Goal: Check status: Check status

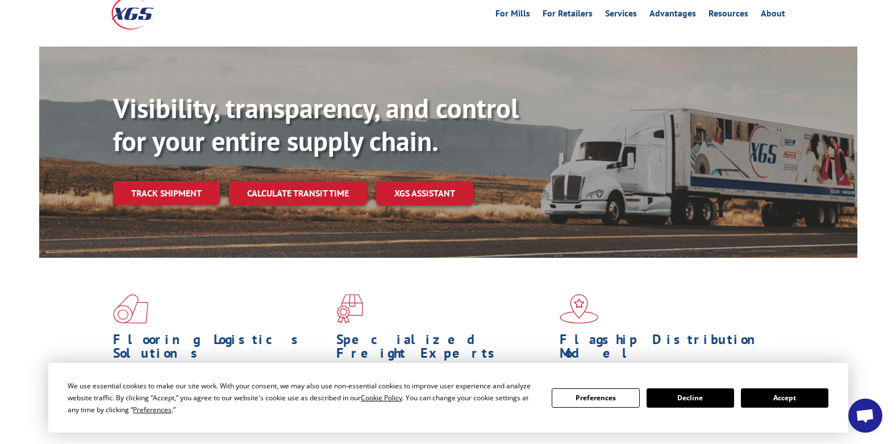
scroll to position [170, 0]
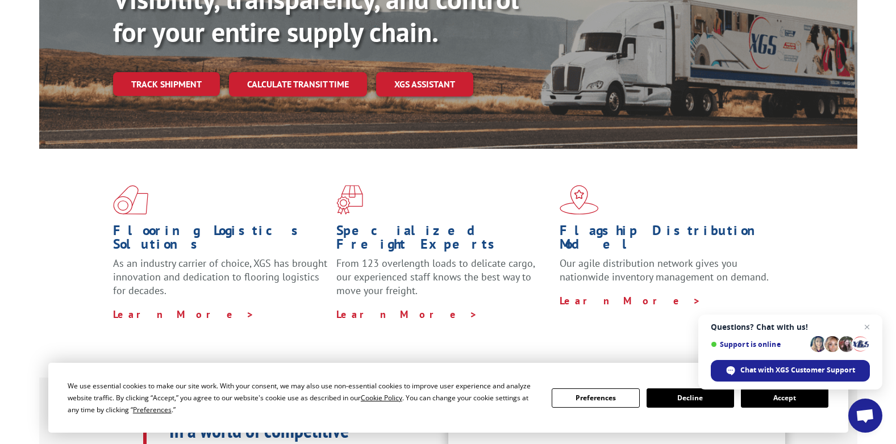
click at [760, 401] on button "Accept" at bounding box center [784, 397] width 87 height 19
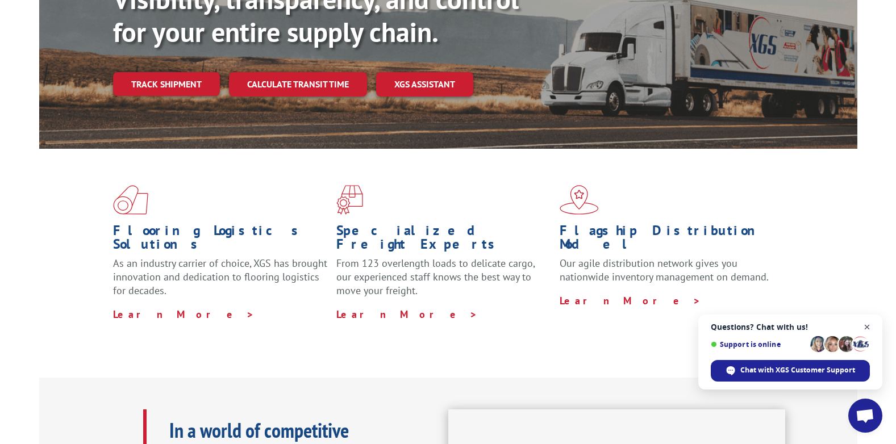
click at [866, 328] on span "Close chat" at bounding box center [867, 327] width 14 height 14
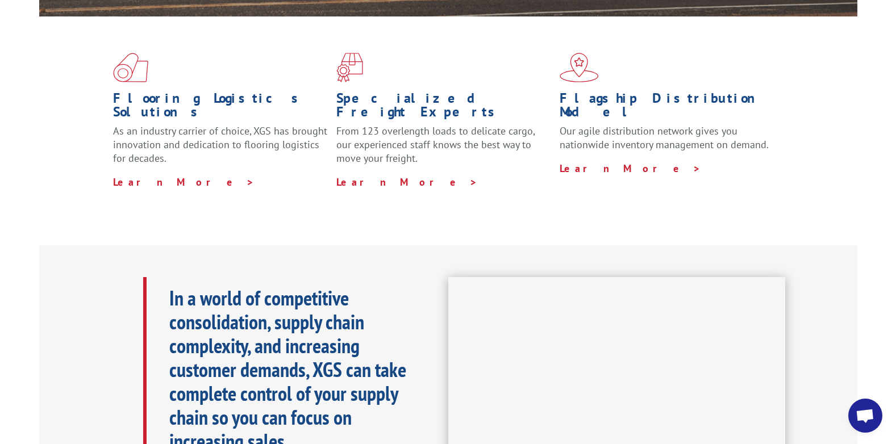
scroll to position [284, 0]
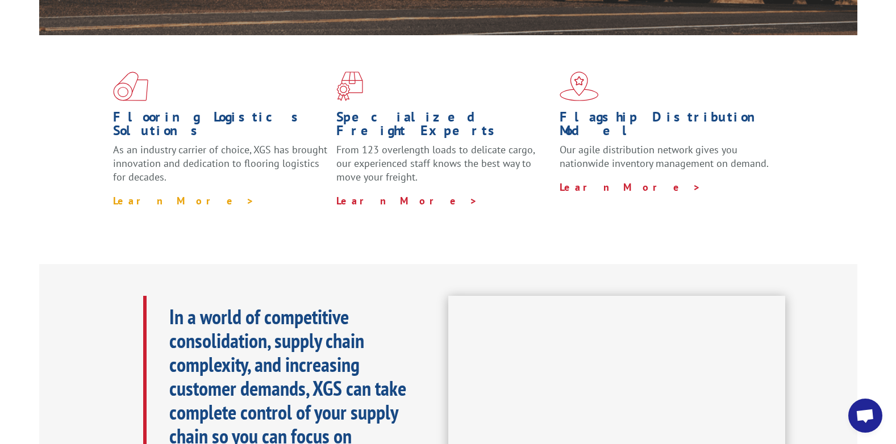
click at [125, 194] on link "Learn More >" at bounding box center [183, 200] width 141 height 13
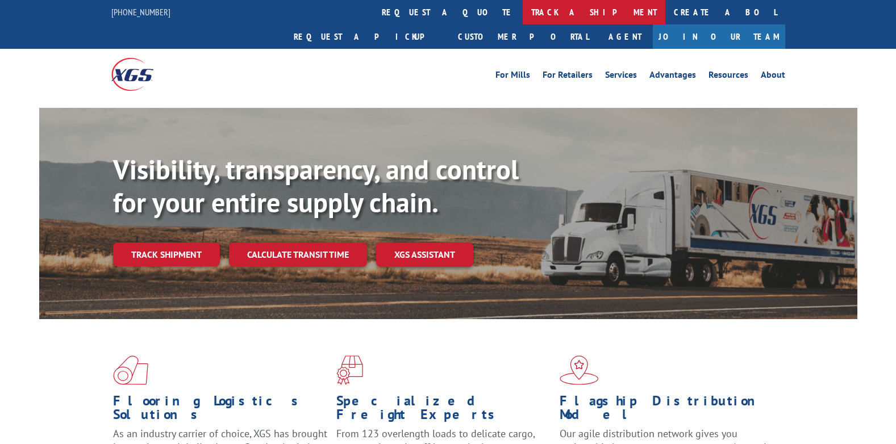
click at [523, 11] on link "track a shipment" at bounding box center [594, 12] width 143 height 24
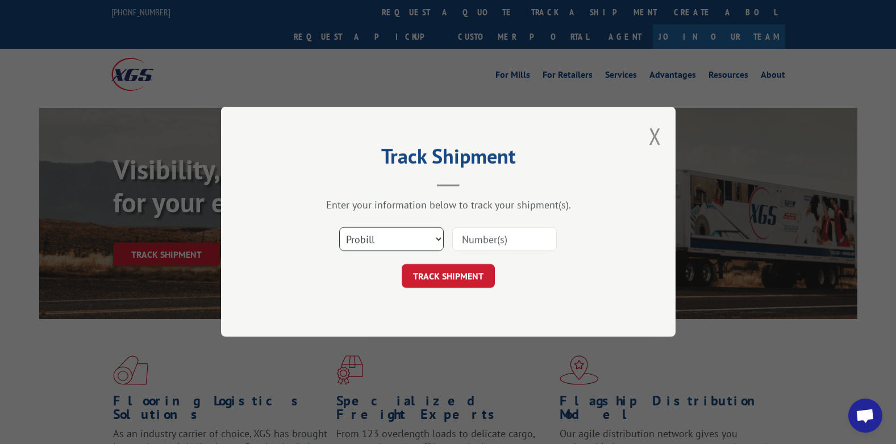
click at [430, 239] on select "Select category... Probill BOL PO" at bounding box center [391, 240] width 105 height 24
select select "bol"
click at [339, 228] on select "Select category... Probill BOL PO" at bounding box center [391, 240] width 105 height 24
click at [482, 236] on input at bounding box center [504, 240] width 105 height 24
paste input "6045282"
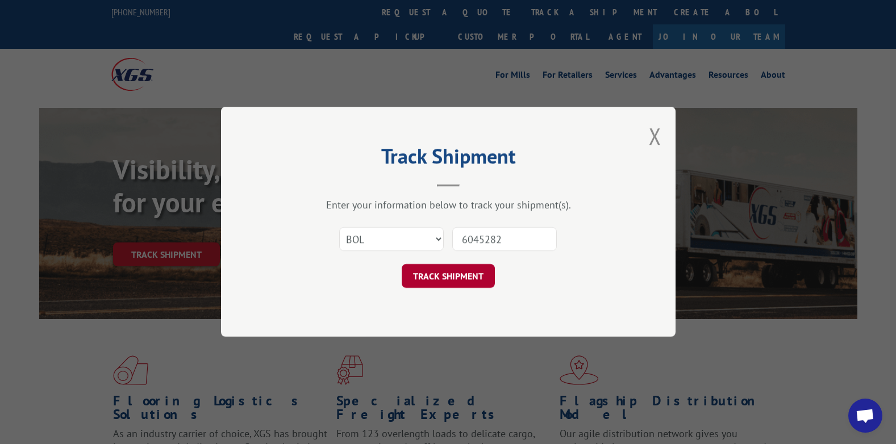
type input "6045282"
click at [471, 275] on button "TRACK SHIPMENT" at bounding box center [448, 277] width 93 height 24
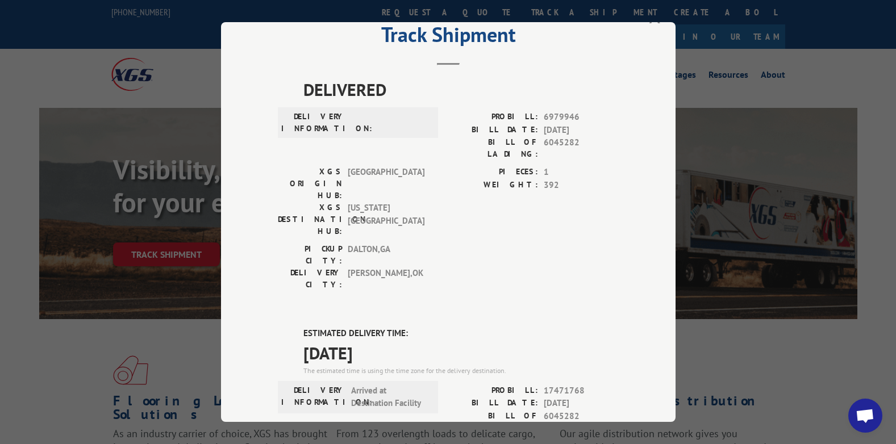
scroll to position [57, 0]
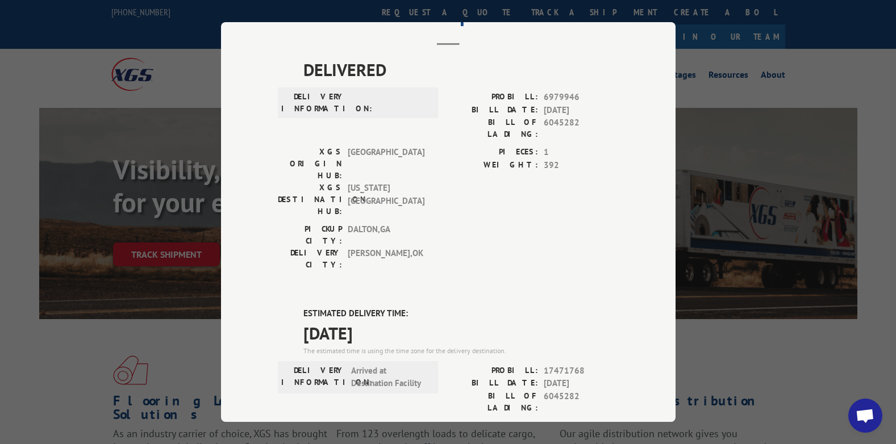
click at [724, 77] on div "Track Shipment DELIVERED DELIVERY INFORMATION: PROBILL: 6979946 BILL DATE: [DAT…" at bounding box center [448, 222] width 896 height 444
